Goal: Information Seeking & Learning: Learn about a topic

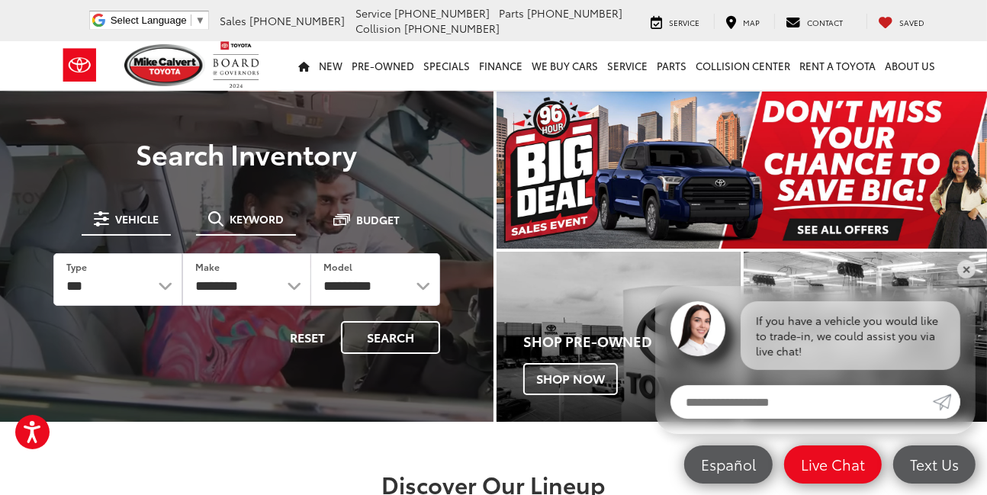
click at [208, 225] on span at bounding box center [215, 218] width 15 height 15
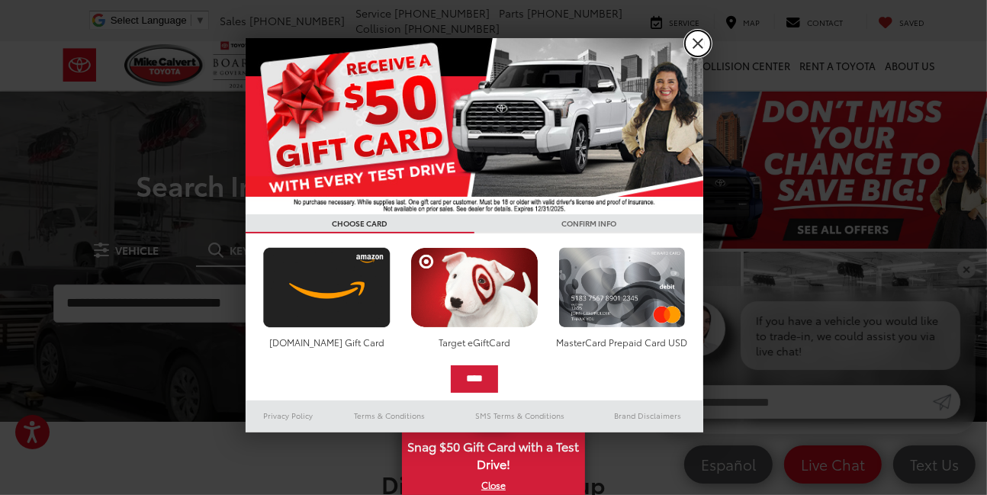
click at [702, 51] on link "X" at bounding box center [698, 43] width 26 height 26
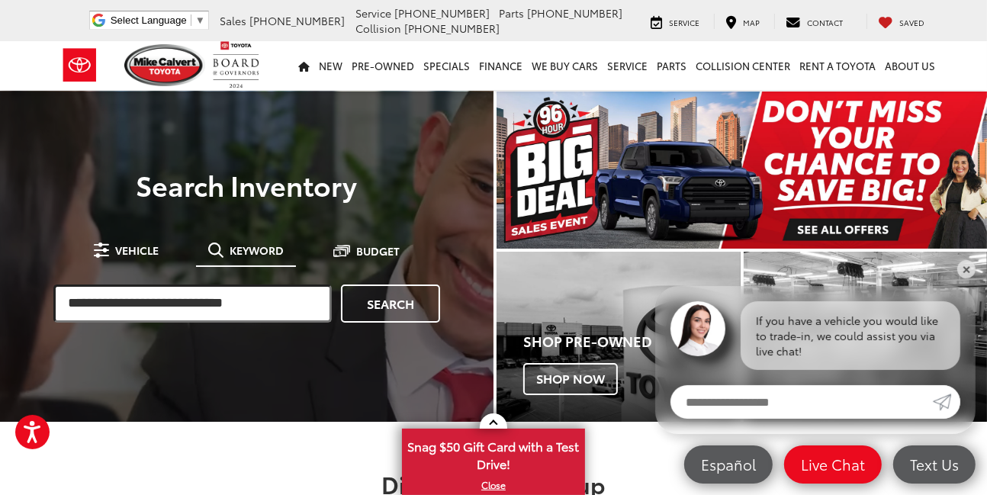
click at [228, 321] on input "search" at bounding box center [192, 303] width 278 height 38
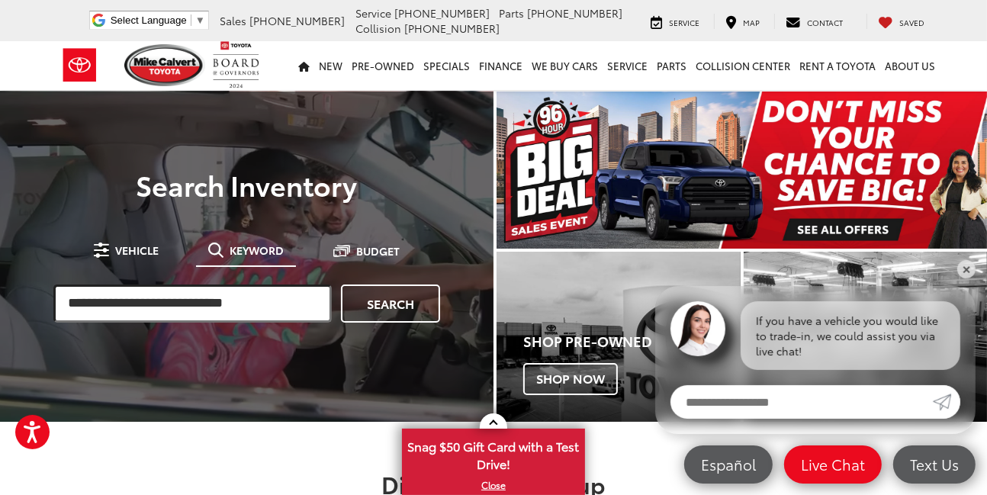
click at [172, 305] on input "search" at bounding box center [192, 303] width 278 height 38
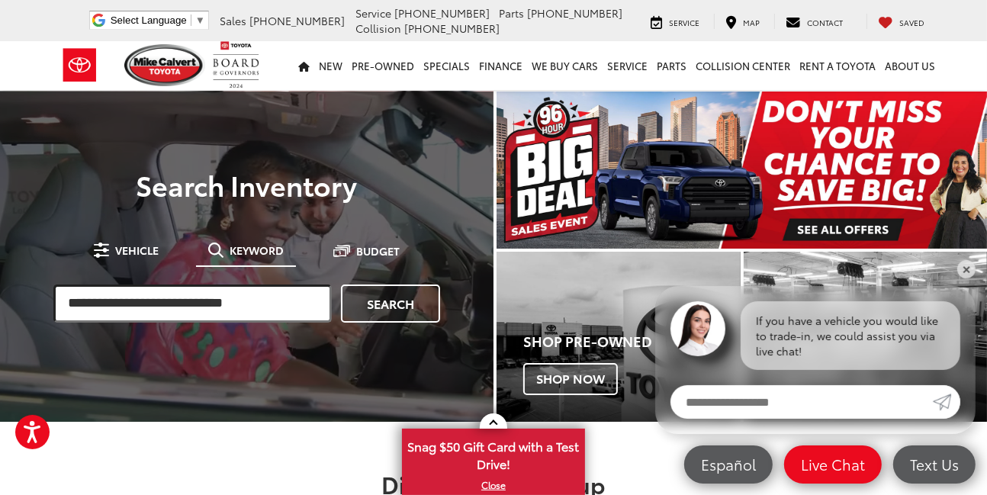
paste input "**********"
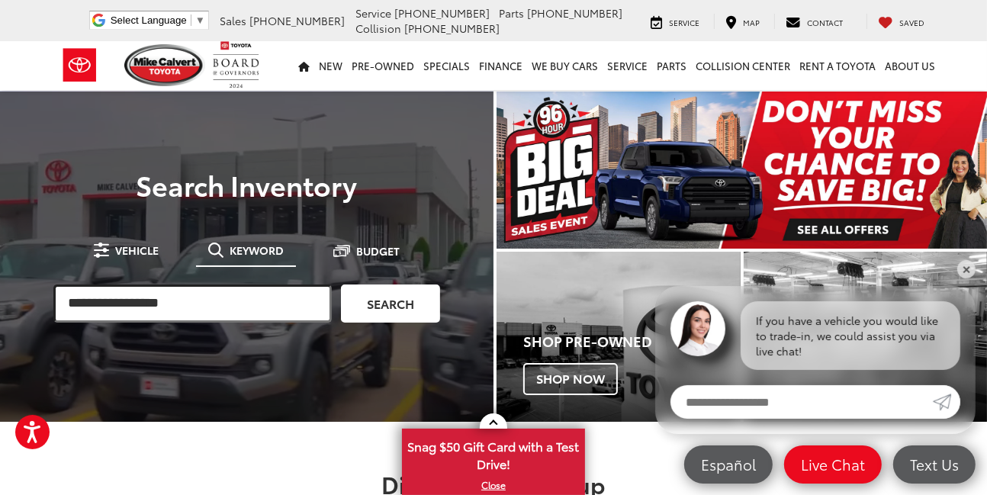
type input "**********"
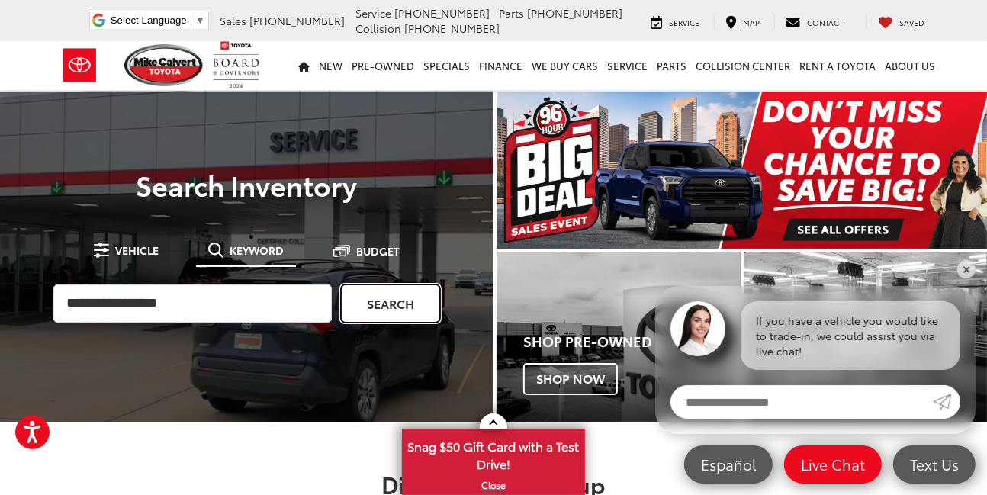
click at [353, 301] on link "Search" at bounding box center [390, 303] width 99 height 38
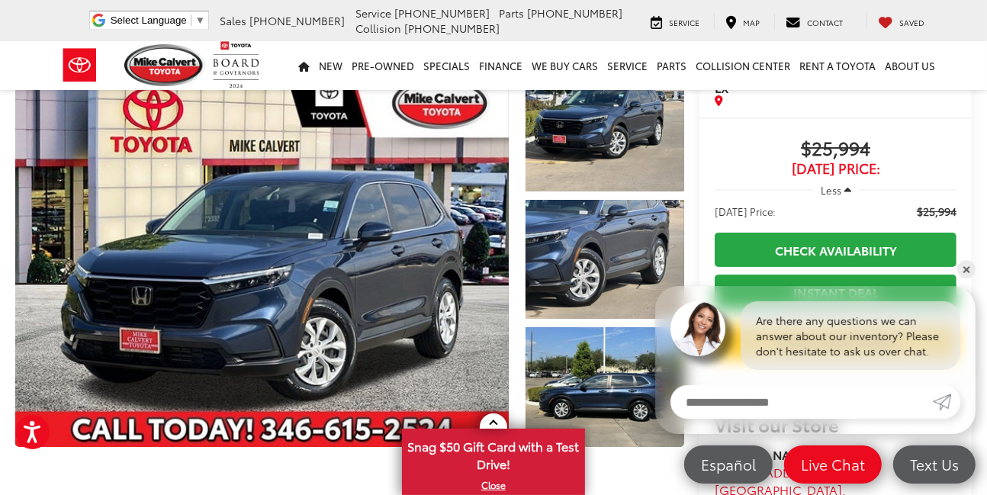
scroll to position [63, 0]
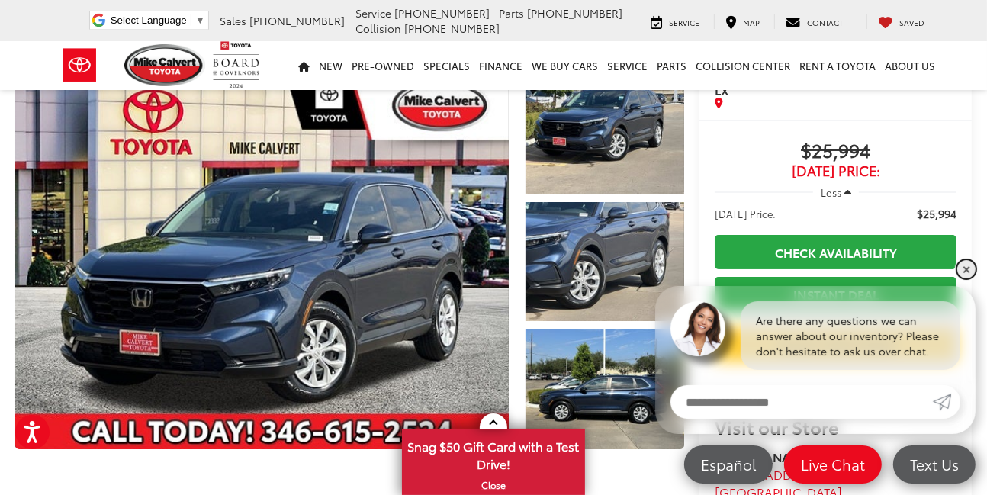
click at [967, 271] on link "✕" at bounding box center [966, 269] width 18 height 18
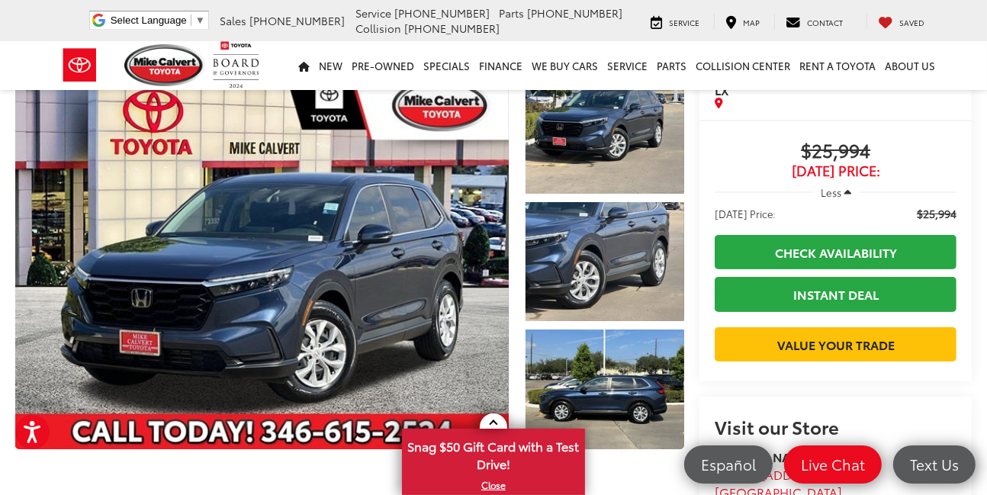
scroll to position [0, 0]
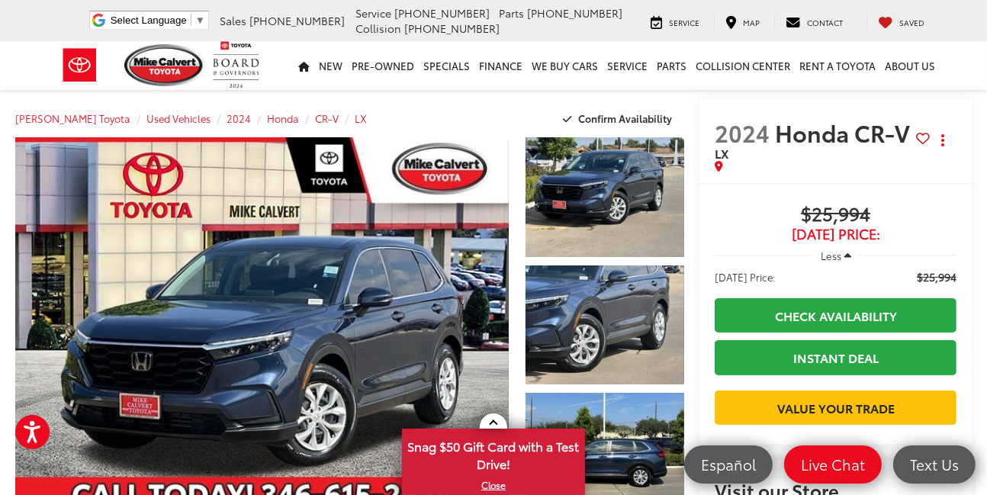
click at [820, 249] on span "Less" at bounding box center [830, 256] width 21 height 14
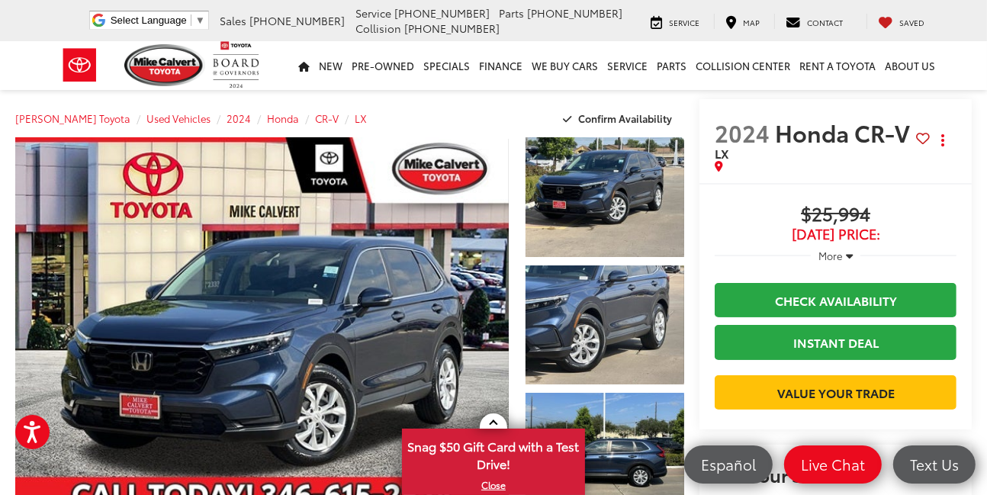
click at [818, 249] on span "More" at bounding box center [830, 256] width 24 height 14
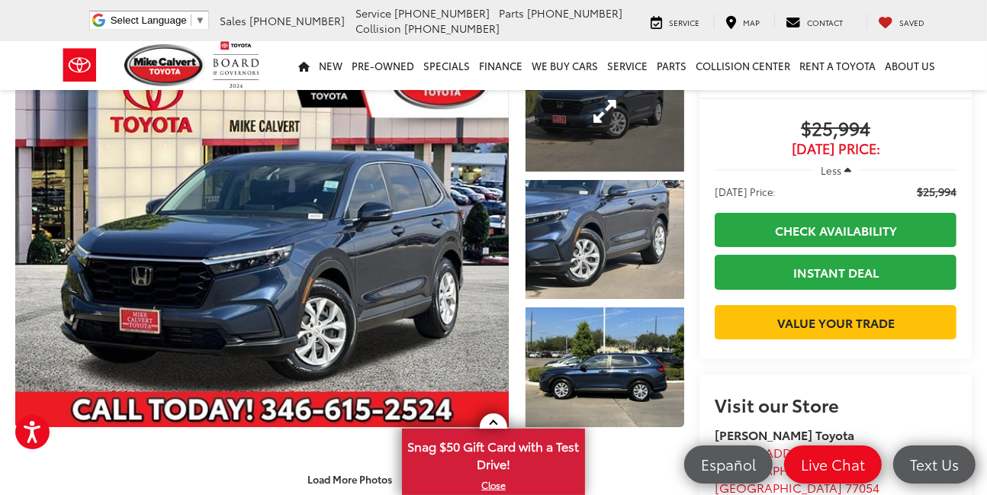
scroll to position [84, 0]
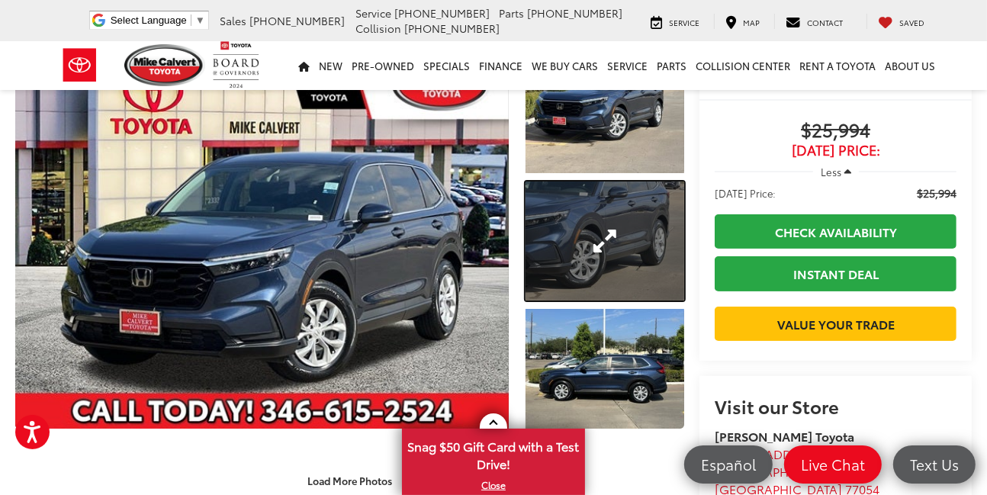
click at [547, 234] on link "Expand Photo 2" at bounding box center [604, 241] width 159 height 120
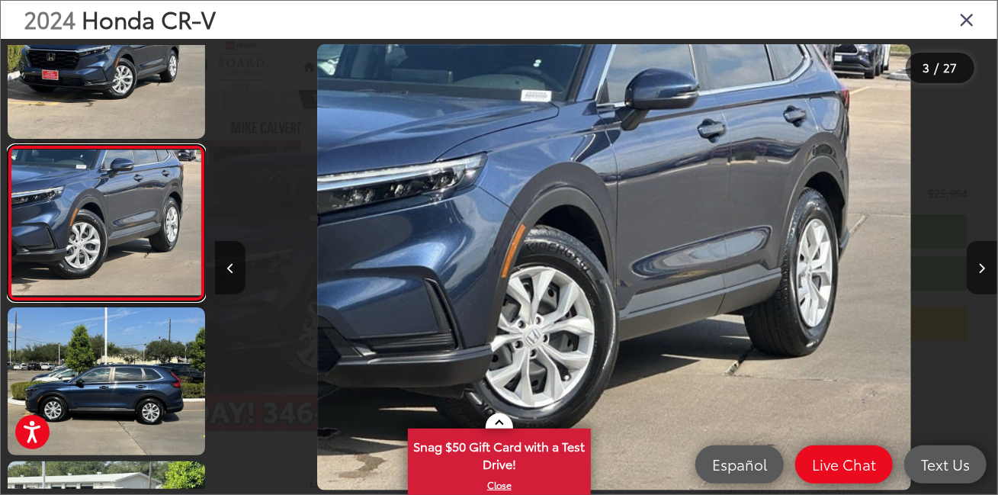
scroll to position [0, 1564]
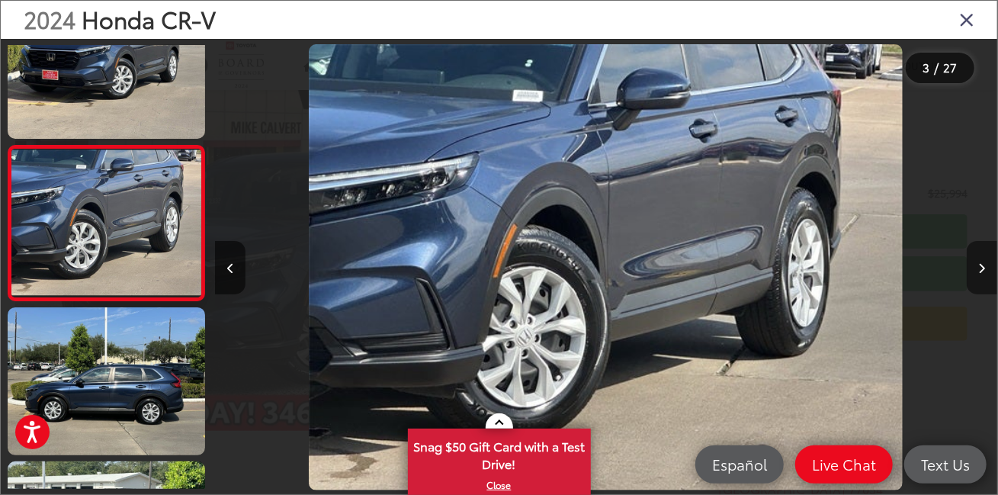
click at [981, 263] on icon "Next image" at bounding box center [982, 268] width 7 height 11
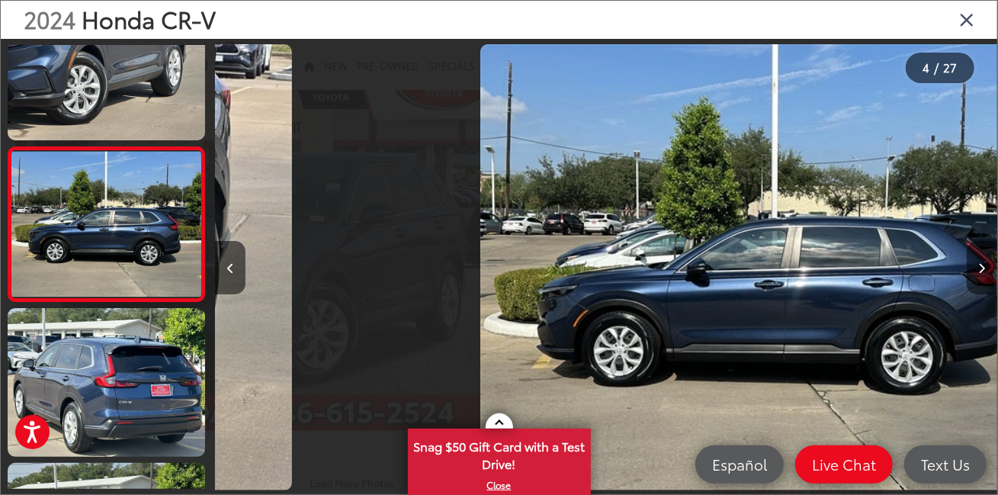
scroll to position [364, 0]
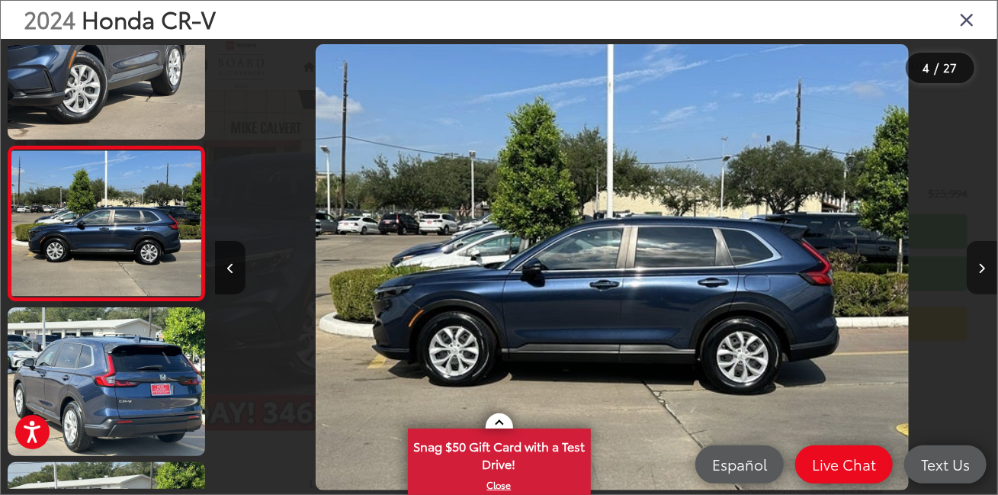
click at [981, 263] on icon "Next image" at bounding box center [982, 268] width 7 height 11
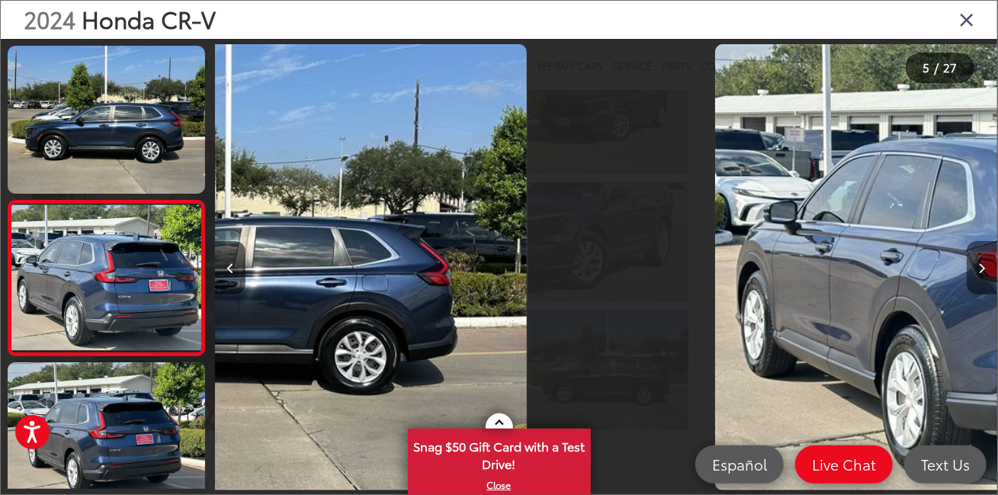
scroll to position [518, 0]
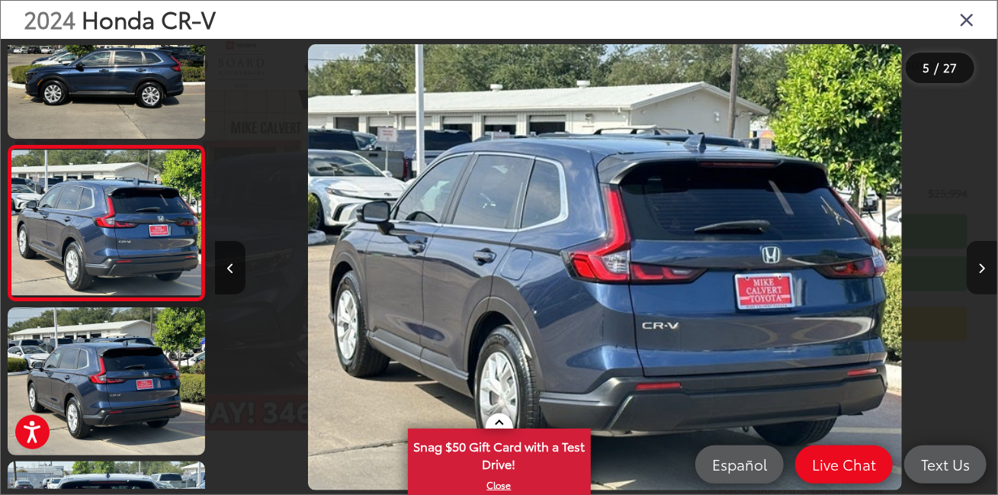
click at [981, 263] on icon "Next image" at bounding box center [982, 268] width 7 height 11
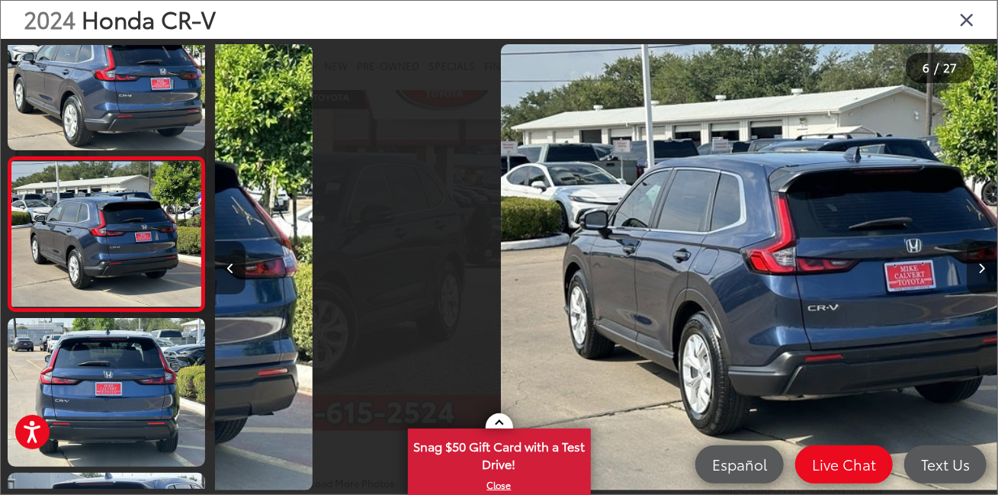
scroll to position [673, 0]
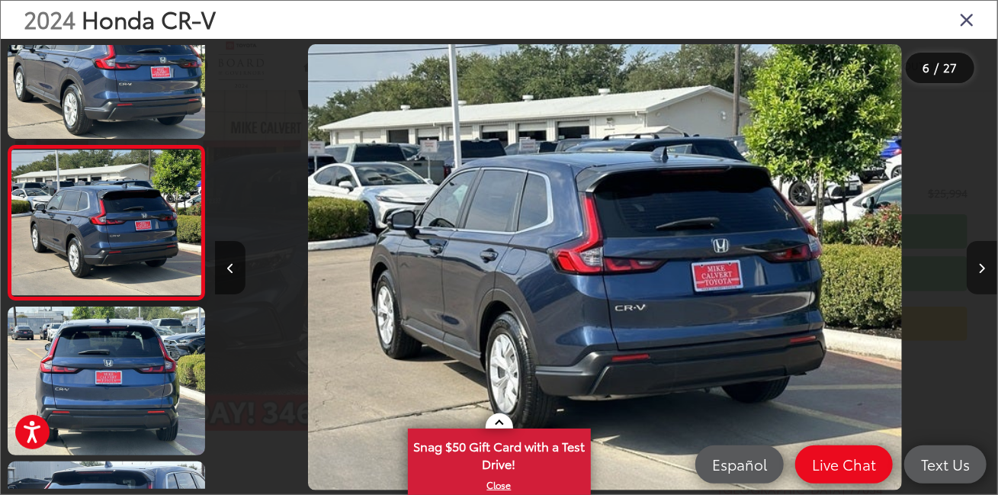
click at [981, 263] on icon "Next image" at bounding box center [982, 268] width 7 height 11
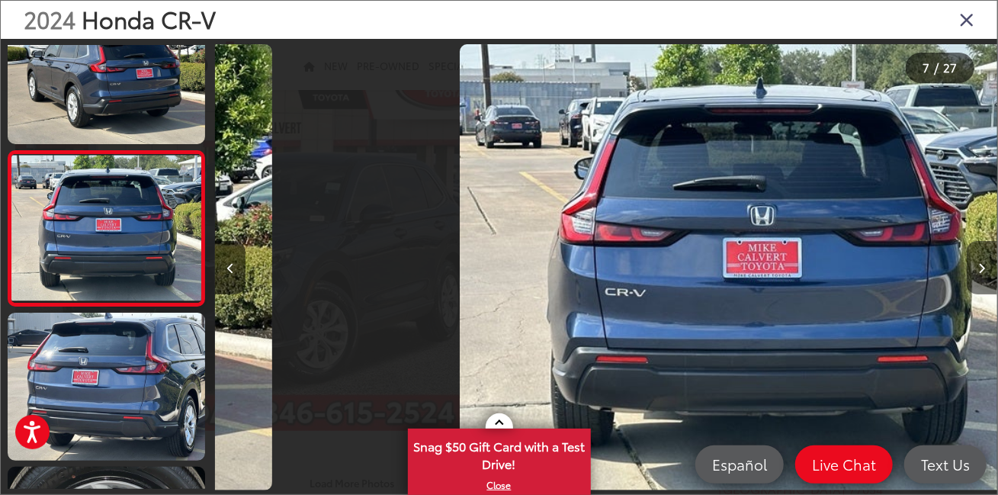
scroll to position [827, 0]
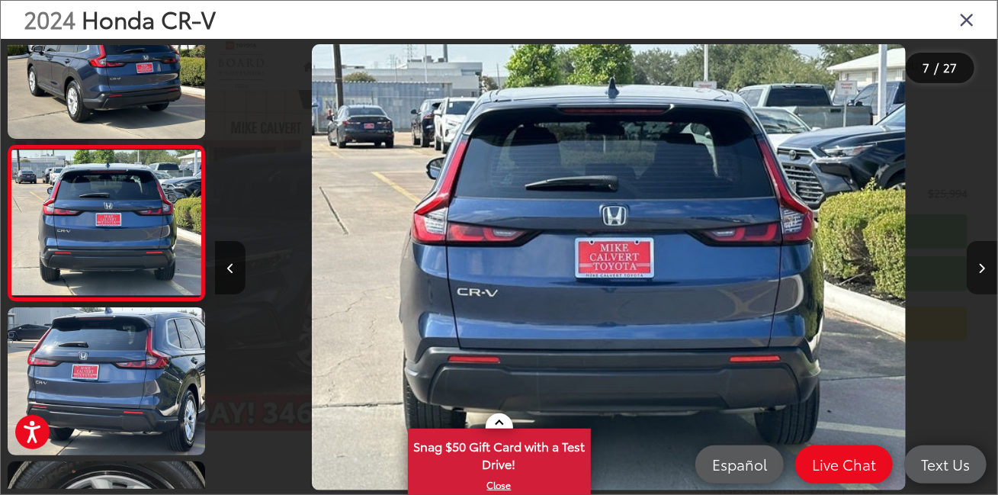
click at [981, 263] on icon "Next image" at bounding box center [982, 268] width 7 height 11
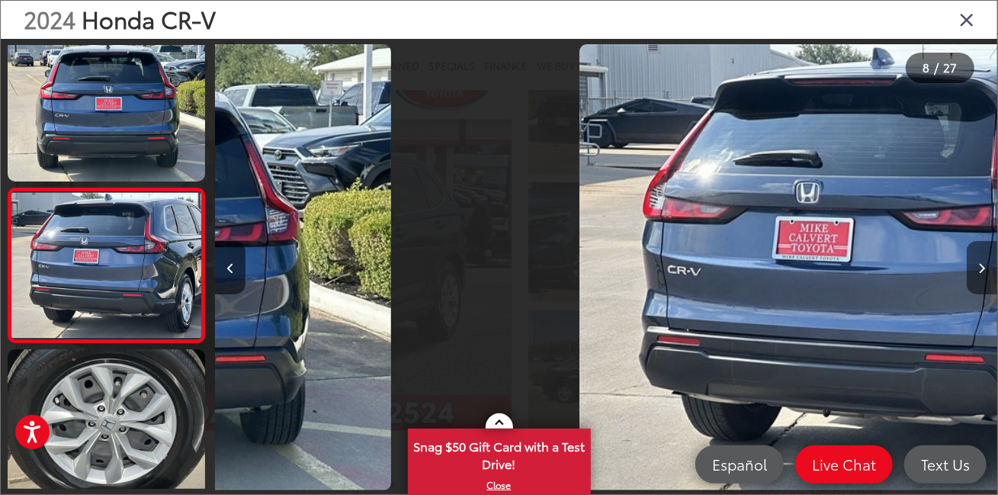
scroll to position [0, 0]
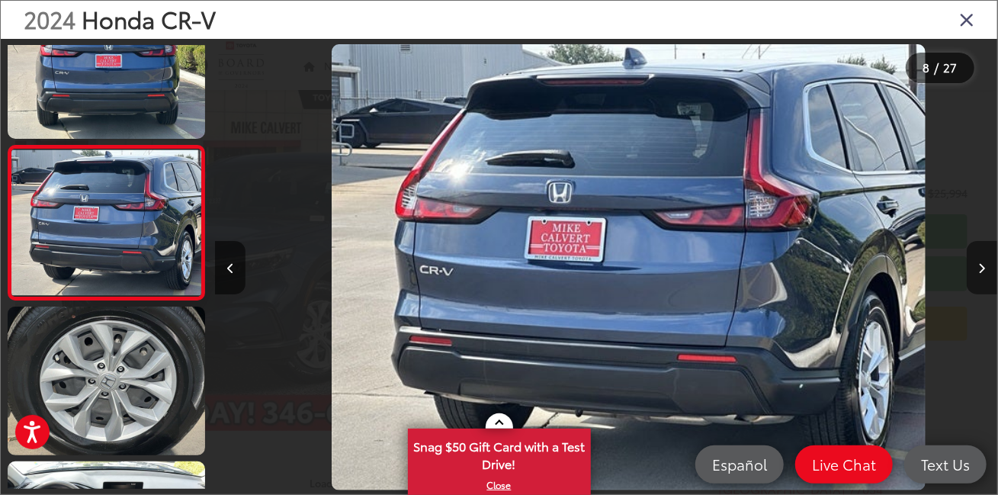
click at [981, 263] on icon "Next image" at bounding box center [982, 268] width 7 height 11
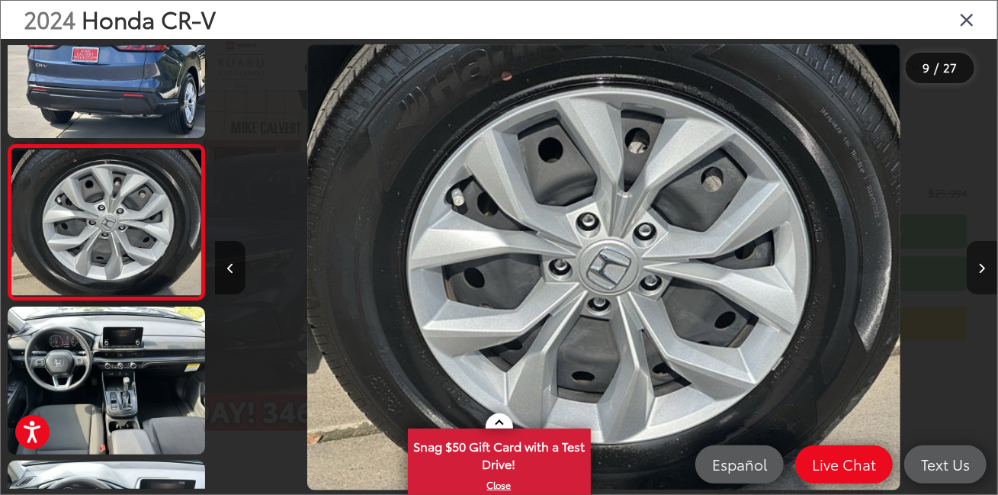
click at [981, 263] on icon "Next image" at bounding box center [982, 268] width 7 height 11
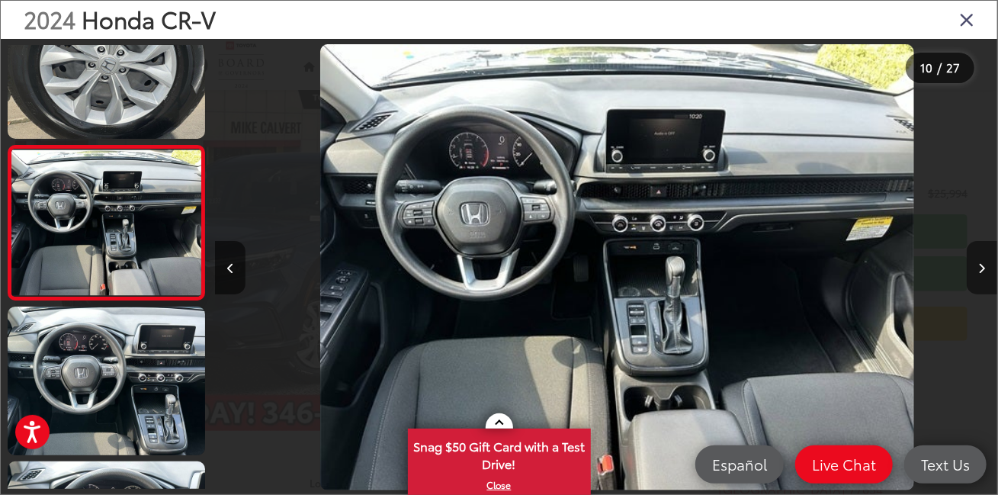
click at [981, 263] on icon "Next image" at bounding box center [982, 268] width 7 height 11
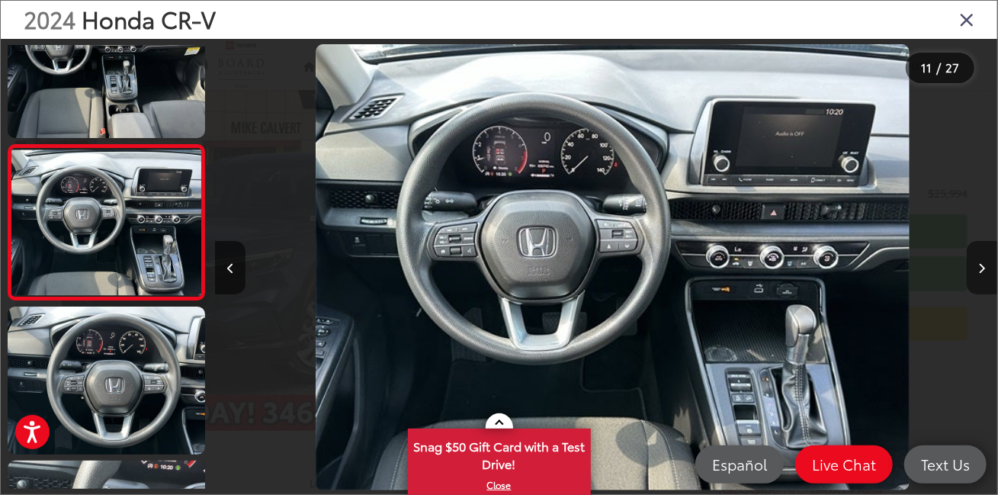
click at [981, 263] on icon "Next image" at bounding box center [982, 268] width 7 height 11
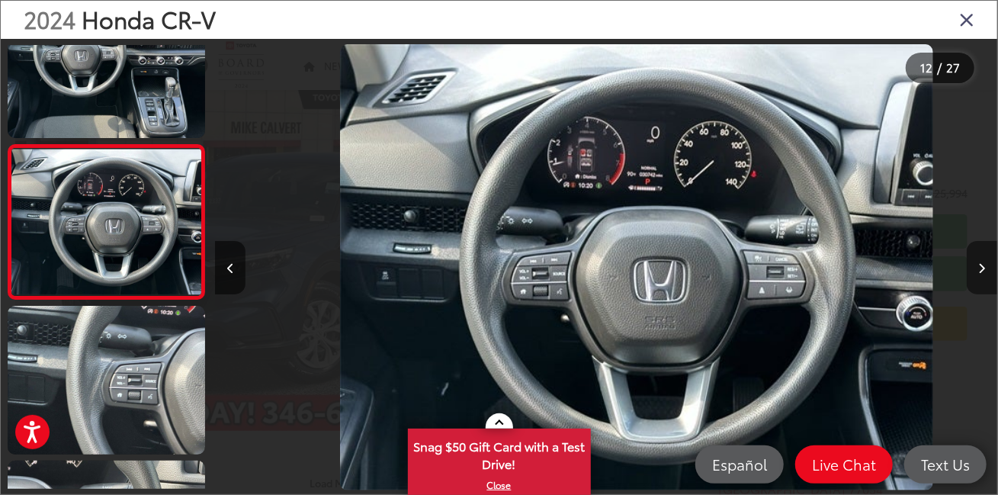
click at [981, 263] on icon "Next image" at bounding box center [982, 268] width 7 height 11
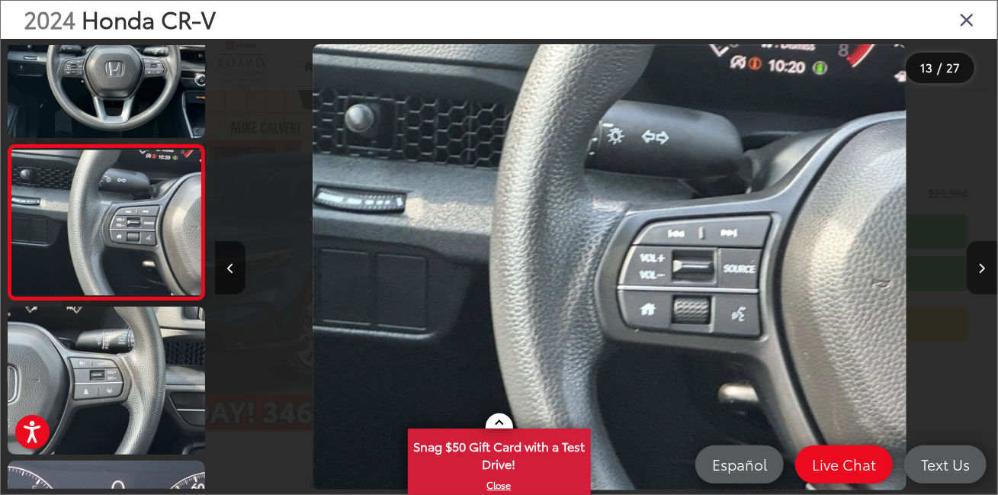
click at [981, 263] on icon "Next image" at bounding box center [982, 268] width 7 height 11
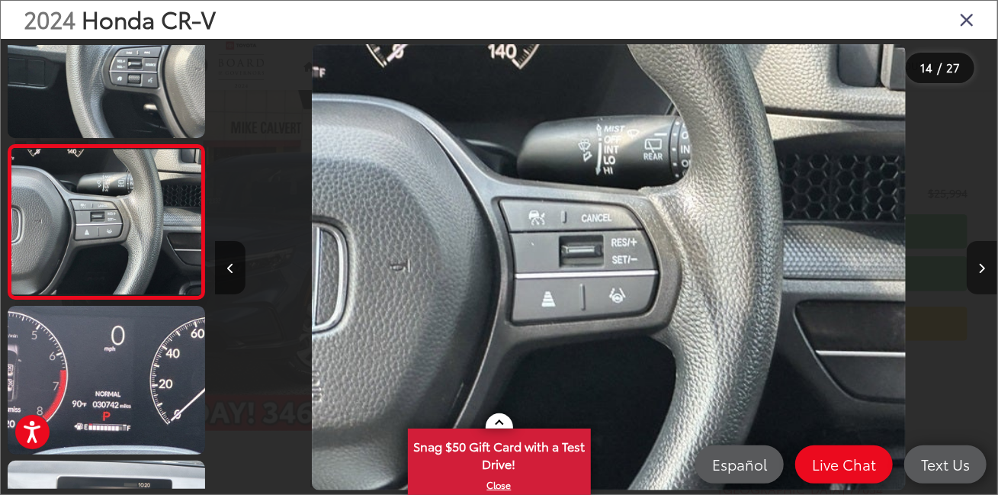
click at [981, 263] on icon "Next image" at bounding box center [982, 268] width 7 height 11
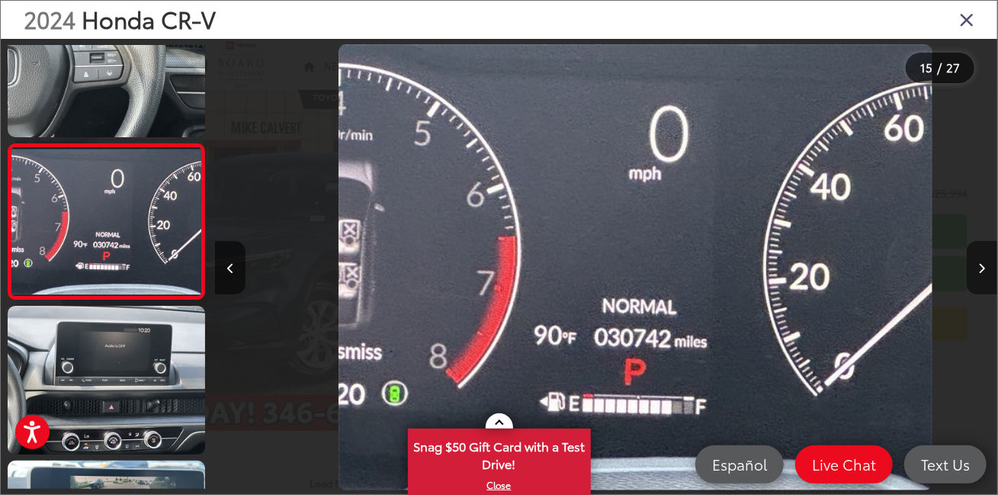
click at [981, 263] on icon "Next image" at bounding box center [982, 268] width 7 height 11
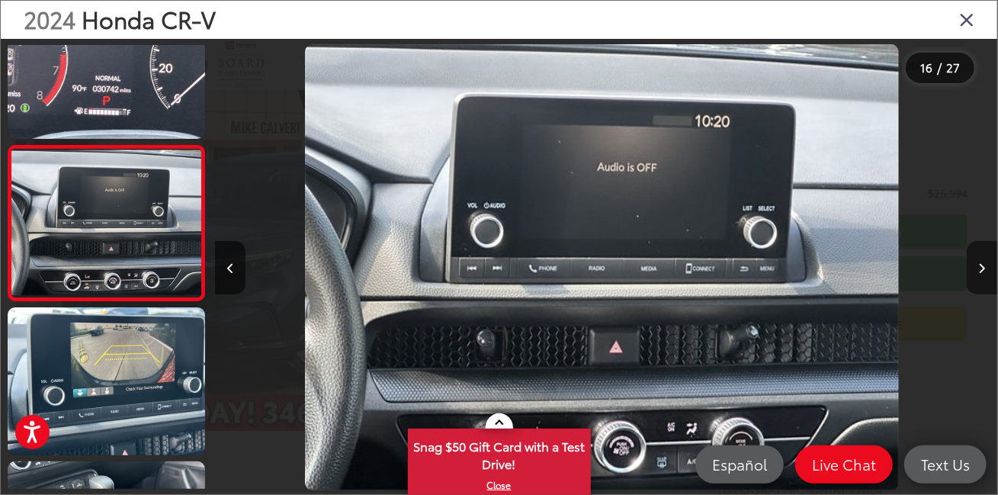
click at [981, 263] on icon "Next image" at bounding box center [982, 268] width 7 height 11
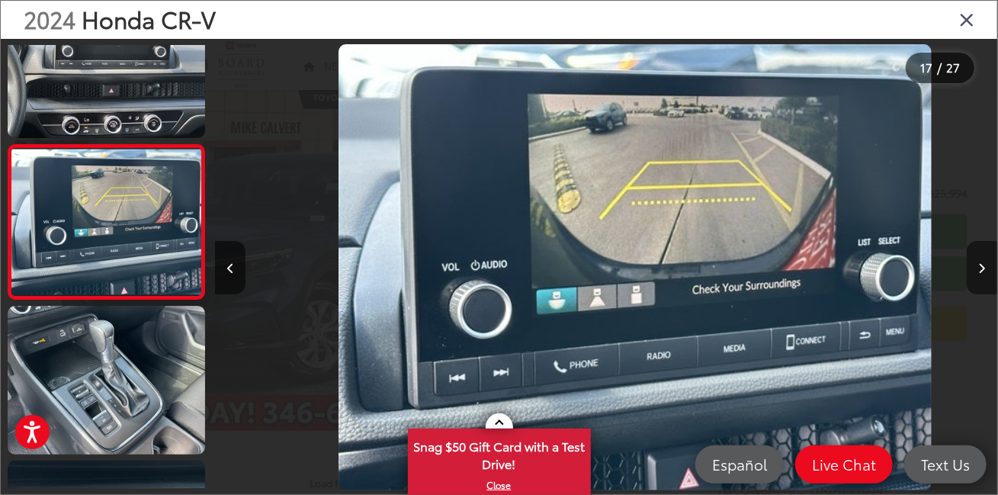
click at [981, 263] on icon "Next image" at bounding box center [982, 268] width 7 height 11
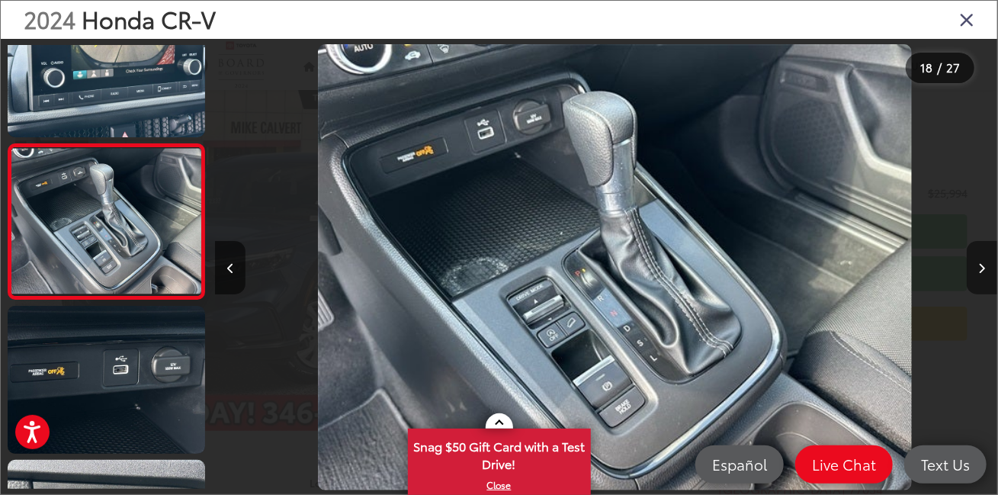
click at [981, 263] on icon "Next image" at bounding box center [982, 268] width 7 height 11
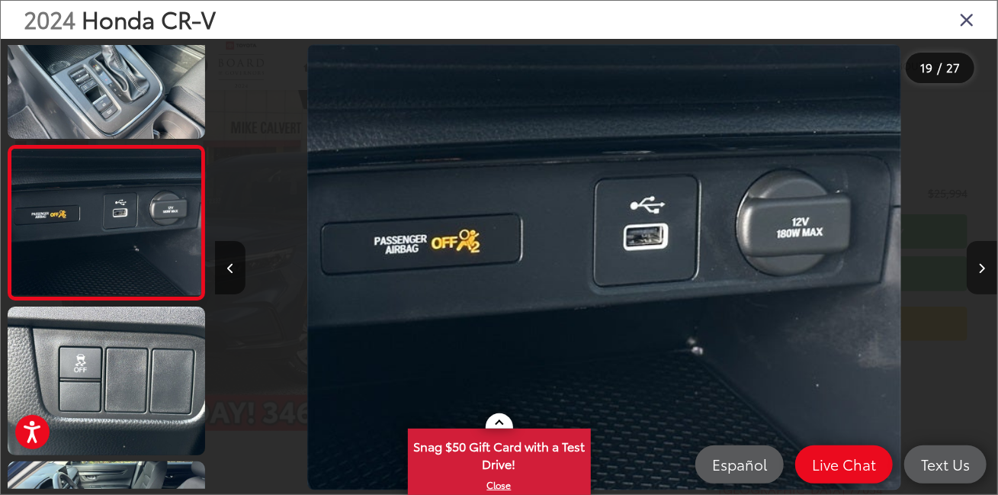
click at [981, 263] on icon "Next image" at bounding box center [982, 268] width 7 height 11
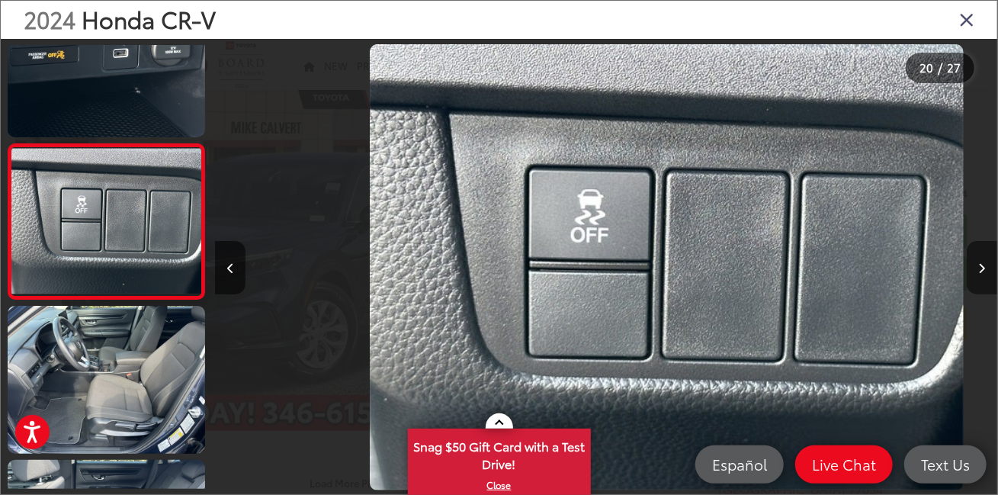
click at [981, 263] on icon "Next image" at bounding box center [982, 268] width 7 height 11
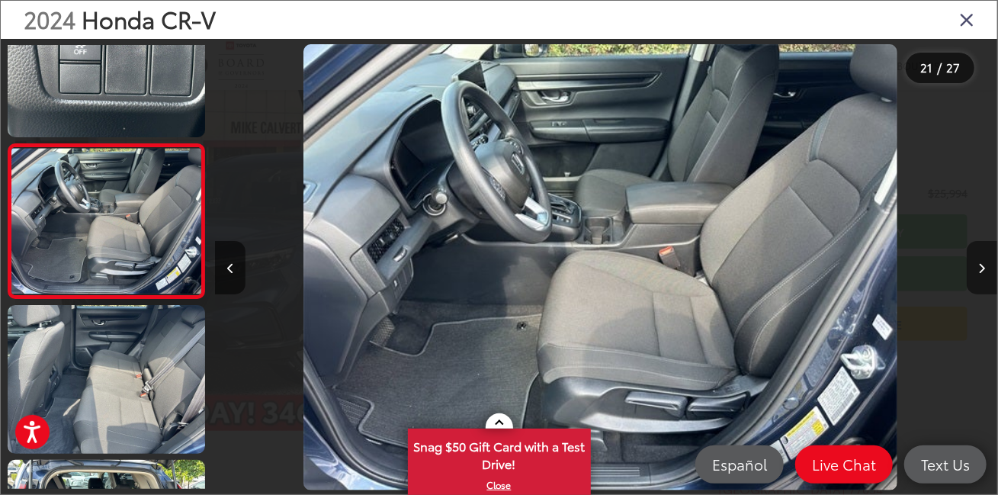
click at [981, 263] on icon "Next image" at bounding box center [982, 268] width 7 height 11
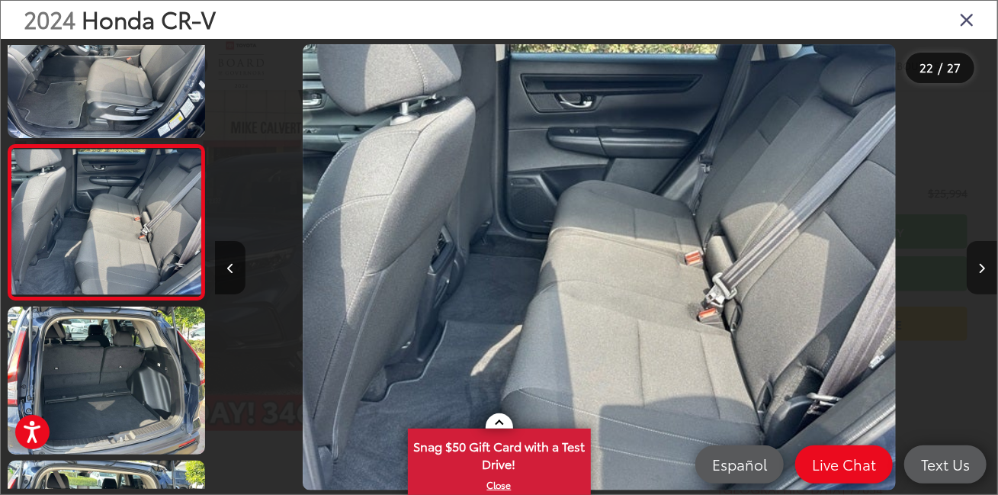
click at [981, 263] on icon "Next image" at bounding box center [982, 268] width 7 height 11
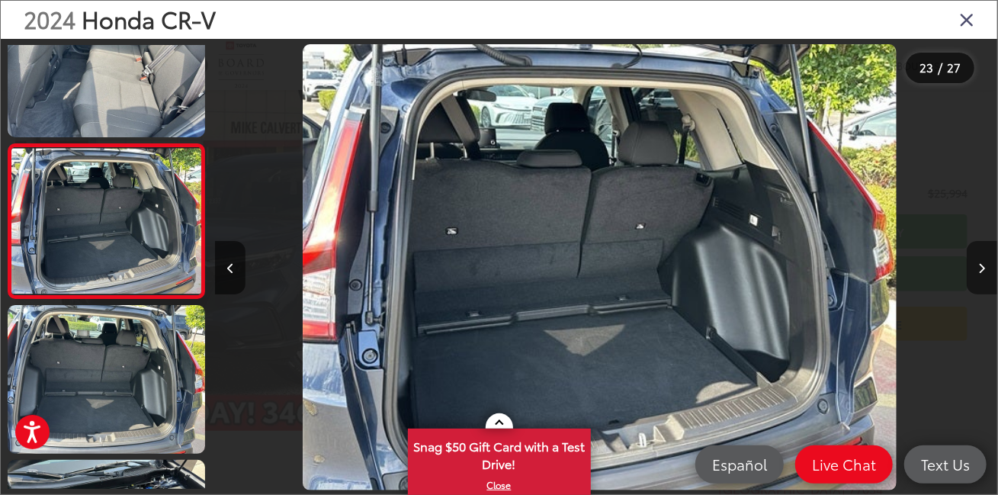
click at [981, 263] on icon "Next image" at bounding box center [982, 268] width 7 height 11
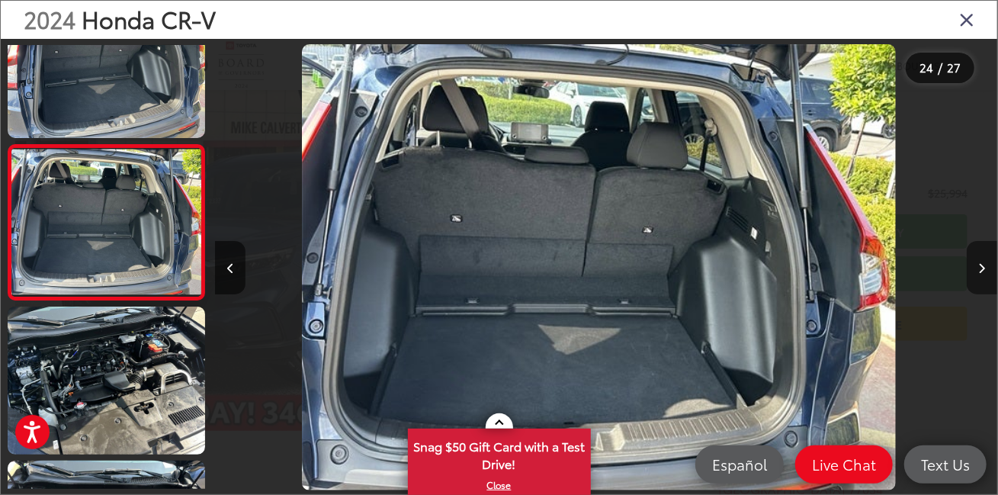
click at [981, 263] on icon "Next image" at bounding box center [982, 268] width 7 height 11
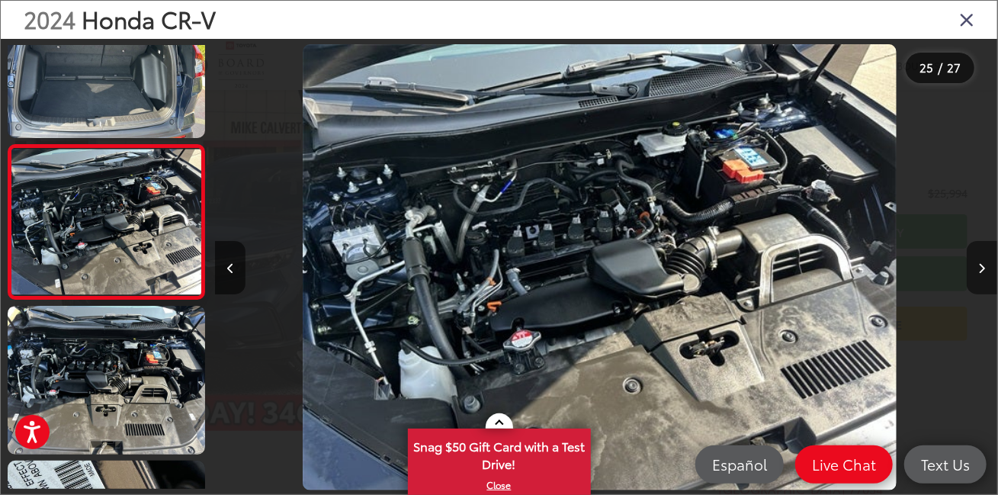
click at [981, 263] on icon "Next image" at bounding box center [982, 268] width 7 height 11
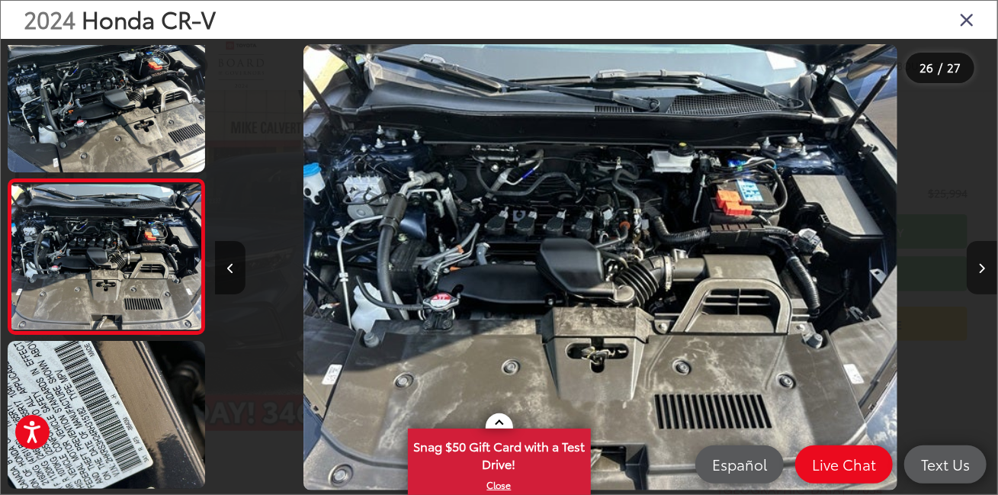
click at [981, 263] on icon "Next image" at bounding box center [982, 268] width 7 height 11
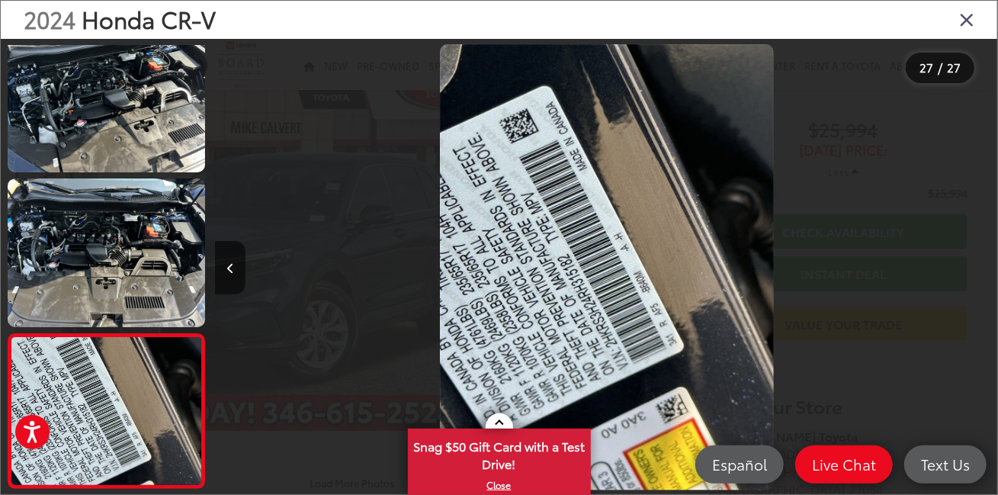
click at [981, 262] on div at bounding box center [899, 267] width 195 height 457
click at [974, 18] on div "2024 Honda CR-V" at bounding box center [499, 20] width 996 height 38
click at [965, 26] on icon "Close gallery" at bounding box center [966, 19] width 15 height 20
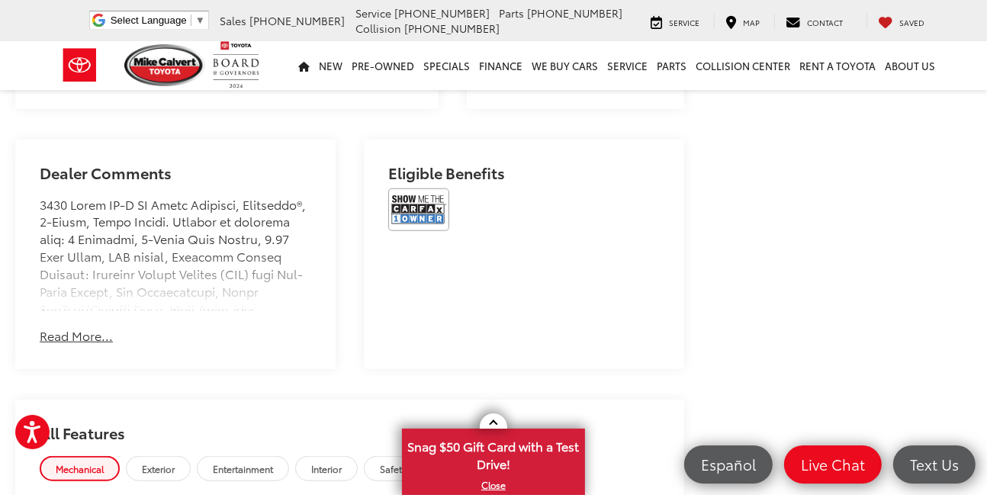
click at [90, 344] on button "Read More..." at bounding box center [76, 336] width 73 height 18
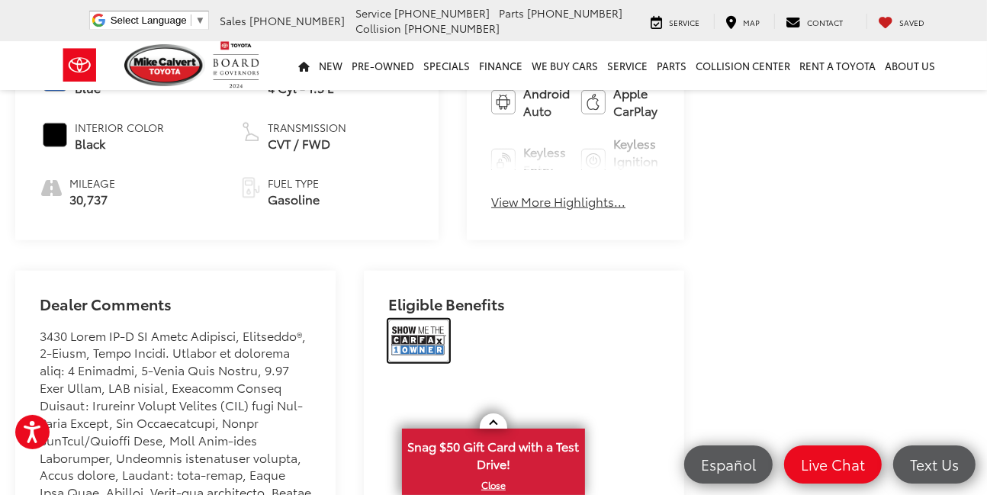
click at [409, 355] on img at bounding box center [418, 340] width 61 height 43
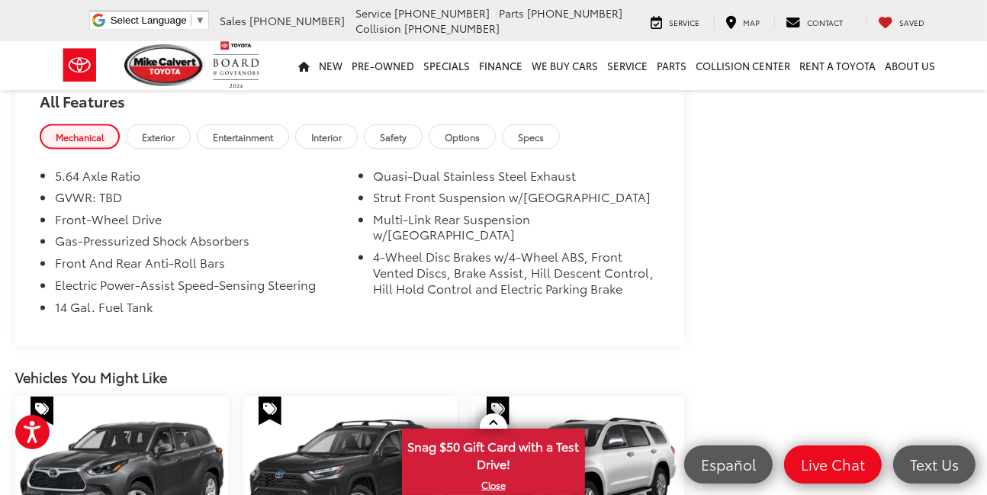
scroll to position [2019, 0]
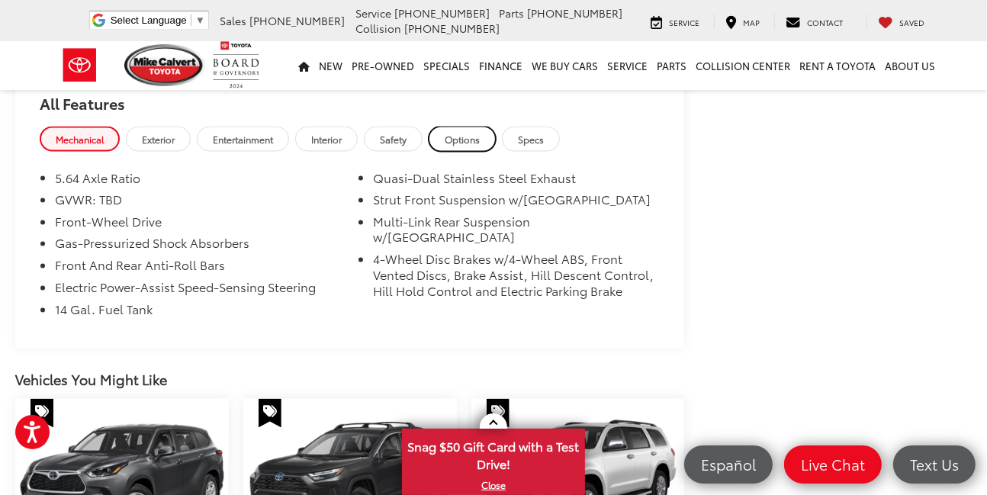
click at [470, 146] on span "Options" at bounding box center [461, 139] width 35 height 13
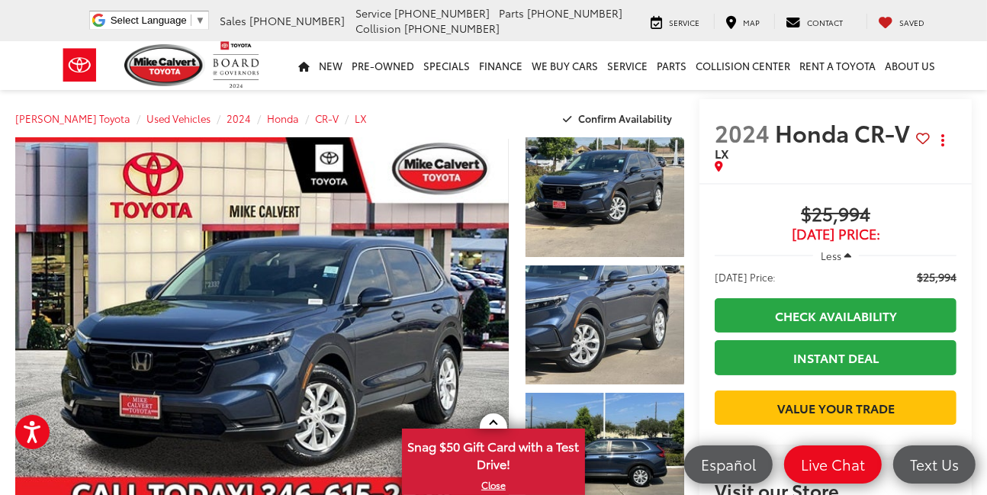
scroll to position [127, 0]
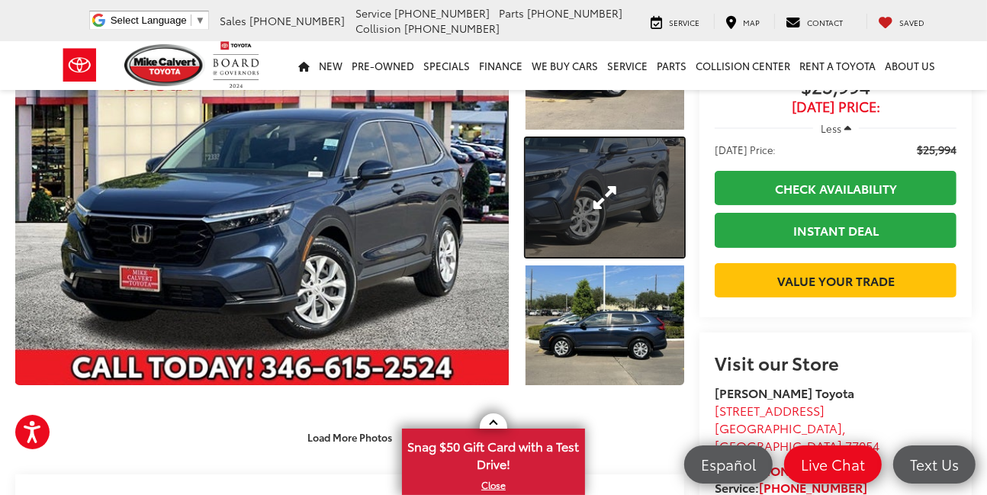
click at [546, 172] on link "Expand Photo 2" at bounding box center [604, 198] width 159 height 120
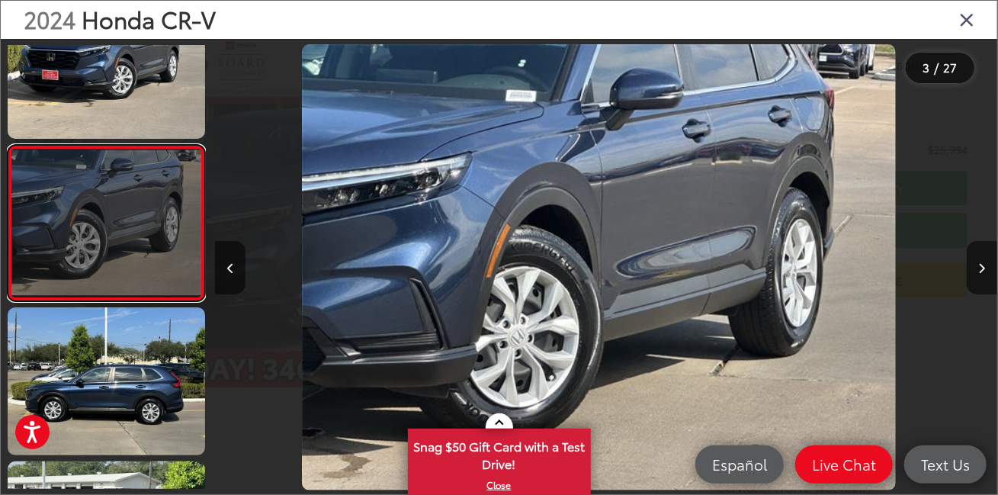
scroll to position [282, 0]
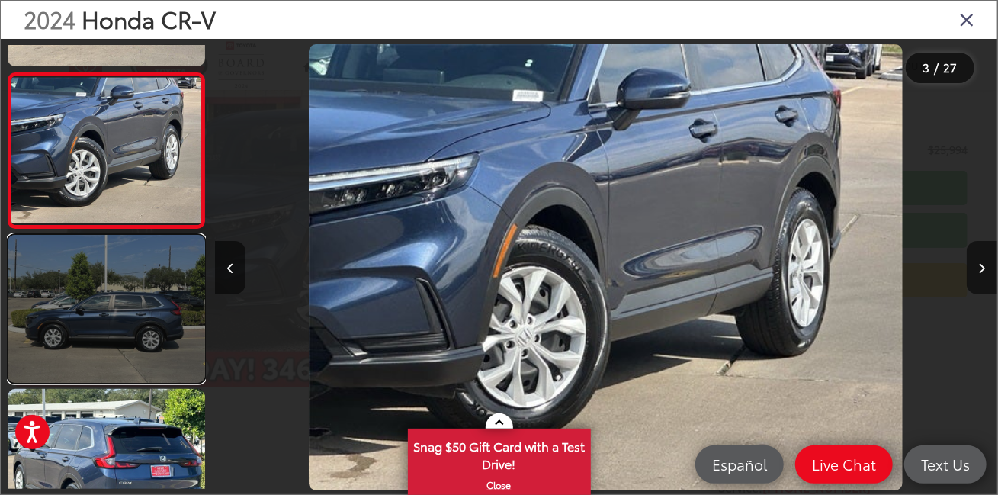
click at [95, 310] on link at bounding box center [106, 309] width 197 height 149
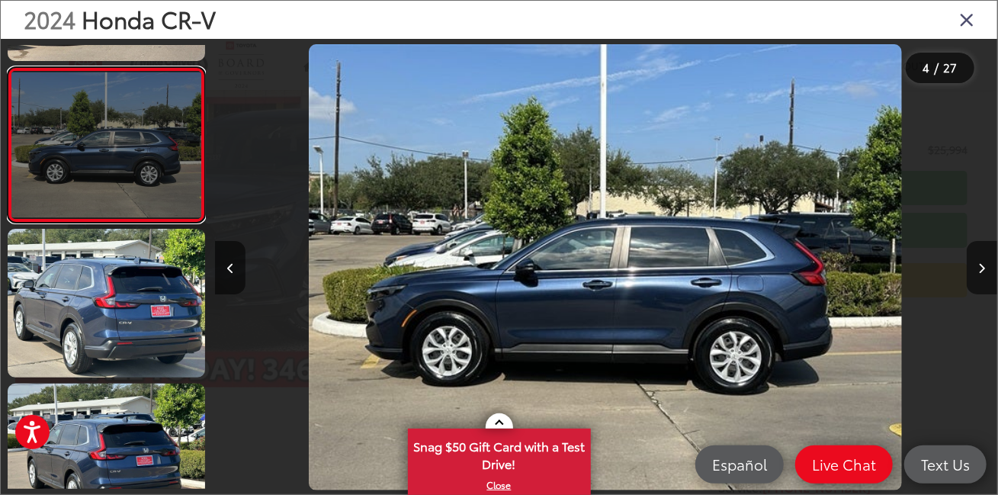
scroll to position [454, 0]
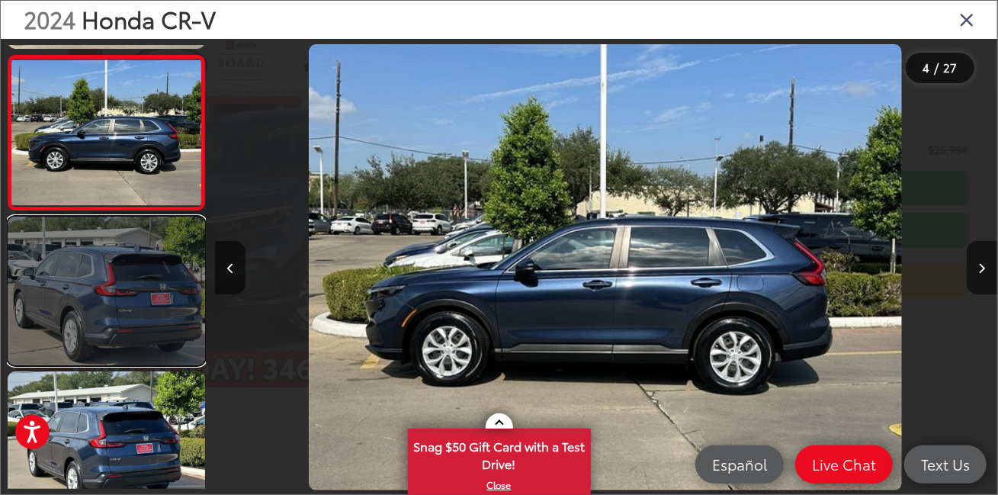
click at [91, 311] on link at bounding box center [106, 291] width 197 height 149
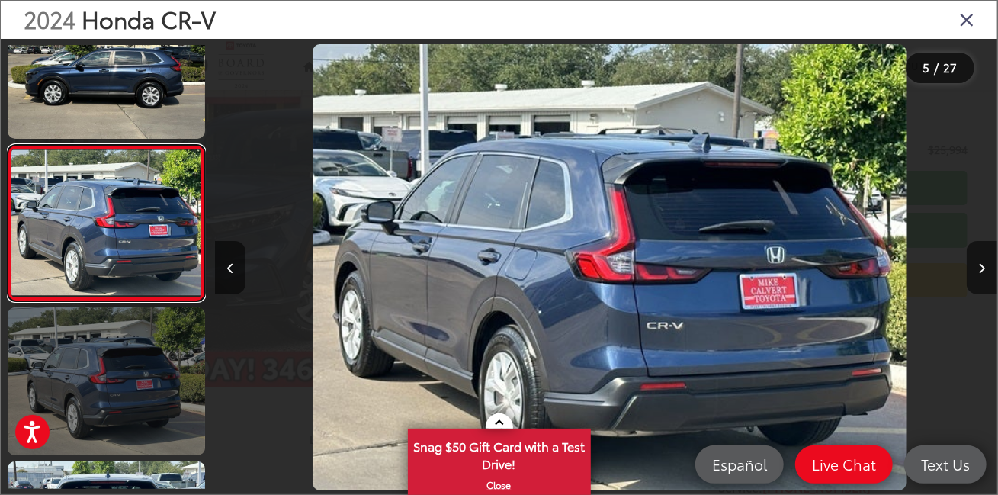
scroll to position [0, 3129]
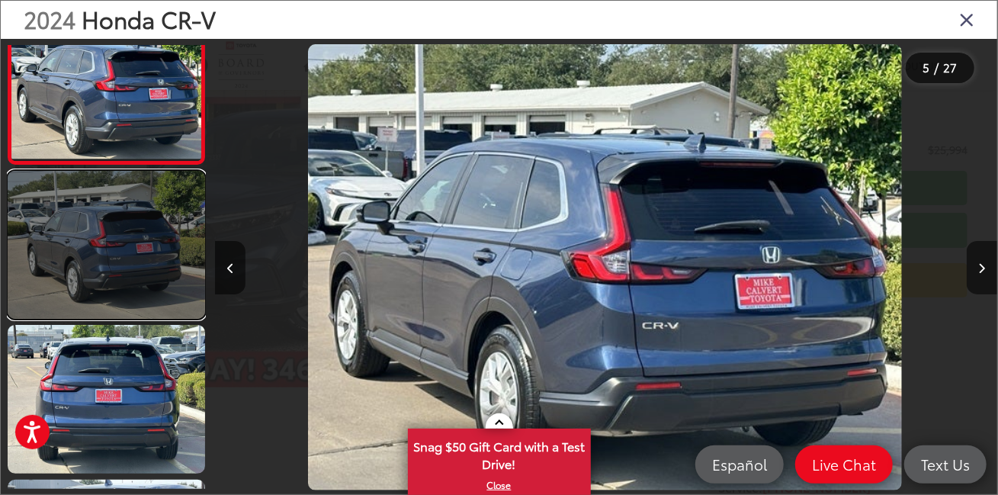
click at [72, 277] on link at bounding box center [106, 245] width 197 height 149
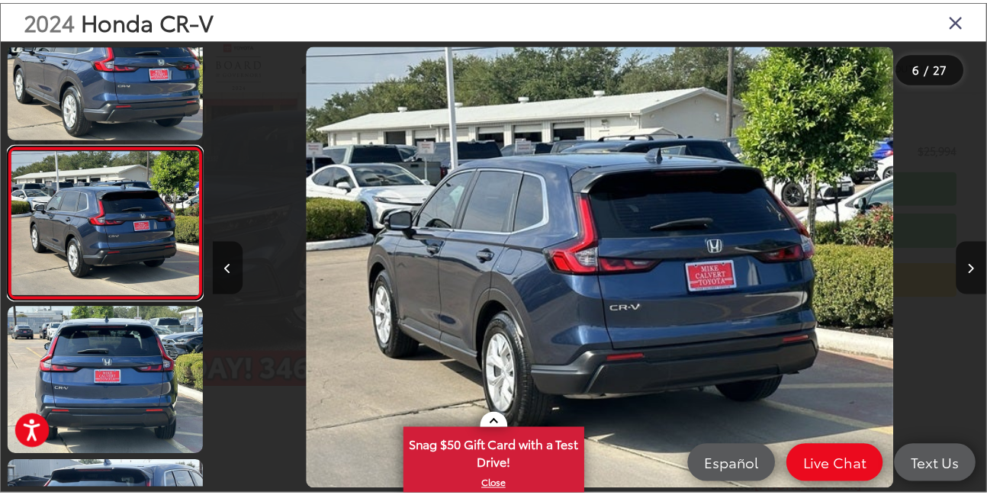
scroll to position [0, 3911]
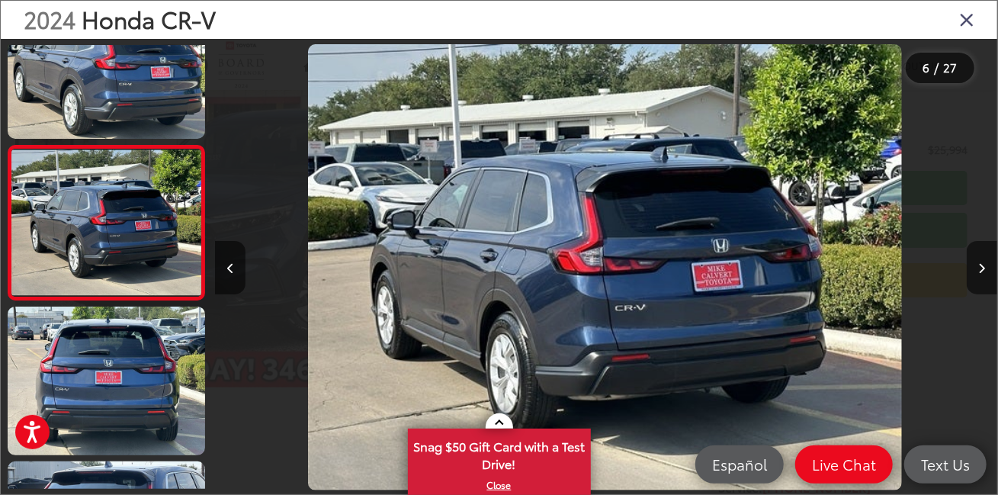
click at [963, 19] on icon "Close gallery" at bounding box center [966, 19] width 15 height 20
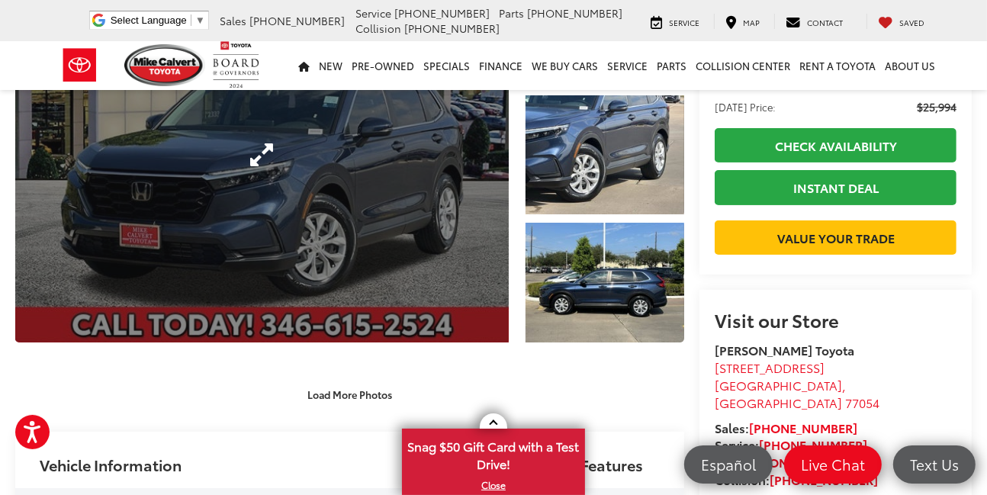
scroll to position [171, 0]
